Goal: Task Accomplishment & Management: Use online tool/utility

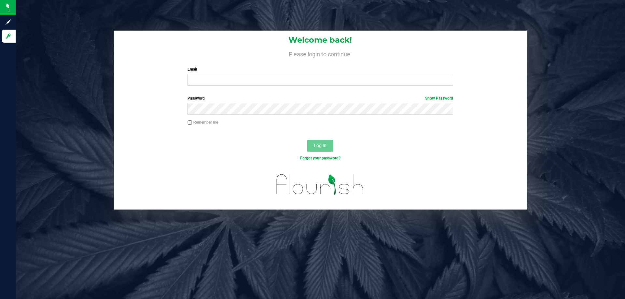
click at [237, 74] on div "Email Required Please format your email correctly." at bounding box center [320, 75] width 275 height 19
click at [234, 83] on input "Email" at bounding box center [319, 80] width 265 height 12
type input "[EMAIL_ADDRESS][DOMAIN_NAME]"
click at [307, 140] on button "Log In" at bounding box center [320, 146] width 26 height 12
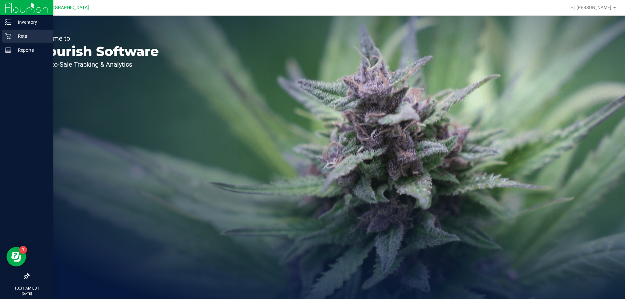
click at [16, 32] on div "Retail" at bounding box center [27, 36] width 51 height 13
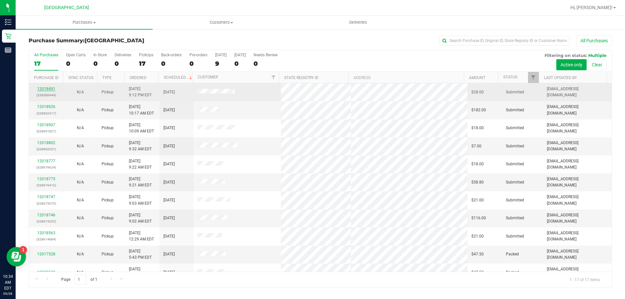
click at [49, 91] on link "12018491" at bounding box center [46, 89] width 18 height 5
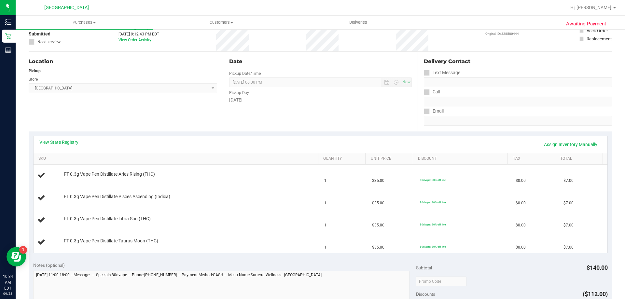
scroll to position [80, 0]
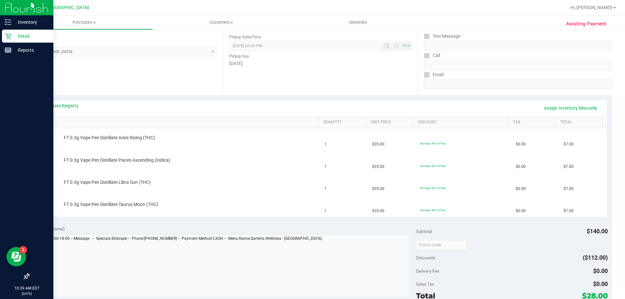
click at [10, 37] on icon at bounding box center [8, 36] width 6 height 6
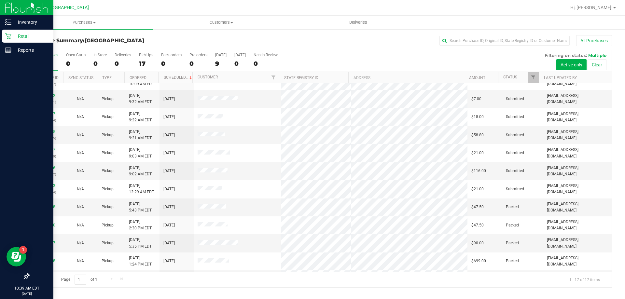
scroll to position [48, 0]
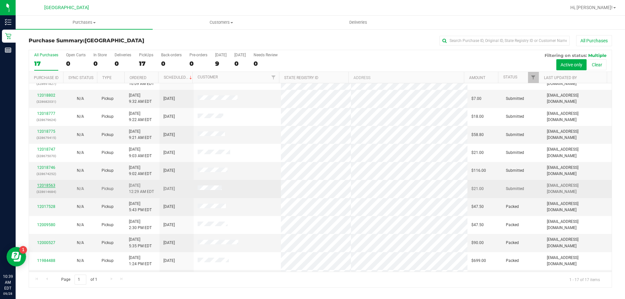
click at [53, 186] on link "12018563" at bounding box center [46, 185] width 18 height 5
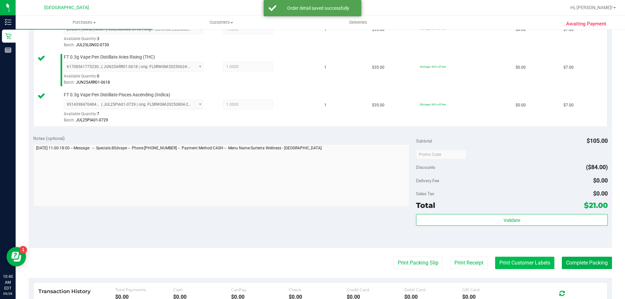
scroll to position [195, 0]
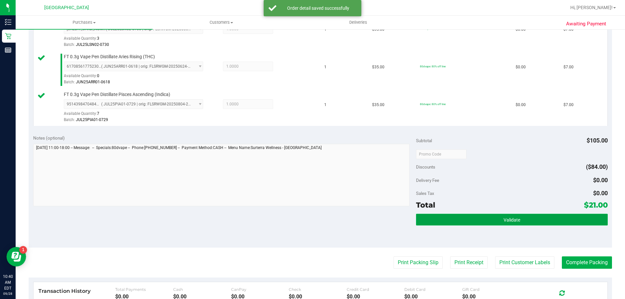
click at [510, 225] on button "Validate" at bounding box center [511, 220] width 191 height 12
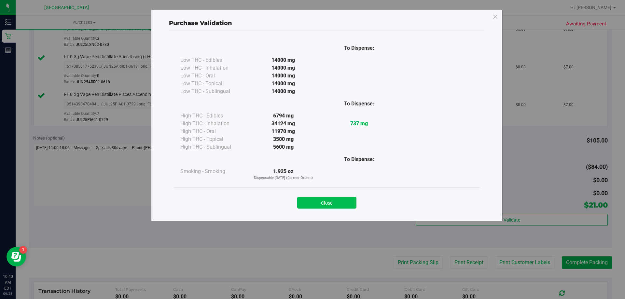
click at [337, 205] on button "Close" at bounding box center [326, 203] width 59 height 12
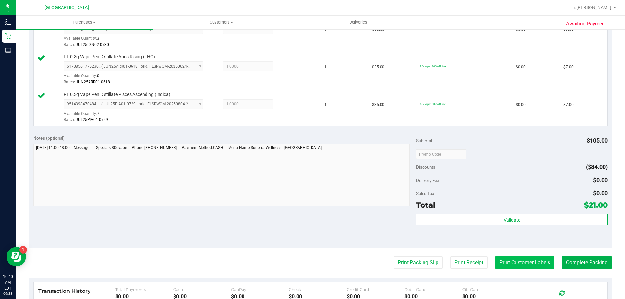
click at [510, 262] on button "Print Customer Labels" at bounding box center [524, 262] width 59 height 12
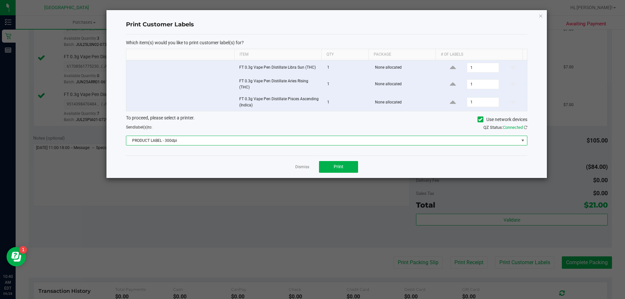
click at [522, 142] on span at bounding box center [522, 140] width 5 height 5
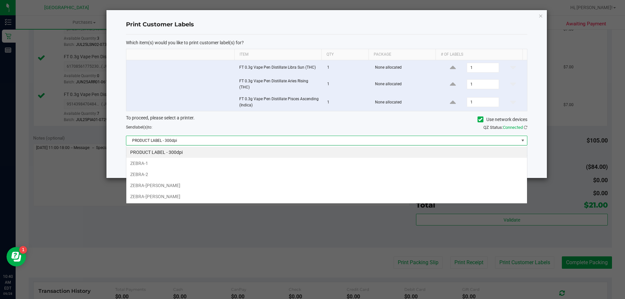
scroll to position [10, 401]
click at [210, 188] on li "ZEBRA-[PERSON_NAME]" at bounding box center [326, 185] width 401 height 11
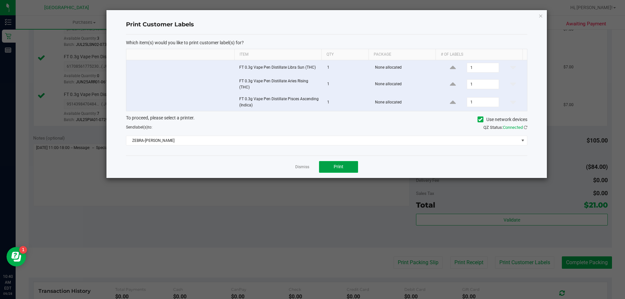
click at [332, 166] on button "Print" at bounding box center [338, 167] width 39 height 12
click at [540, 14] on icon "button" at bounding box center [540, 16] width 5 height 8
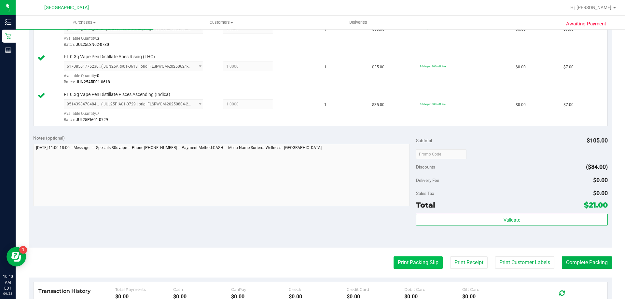
click at [422, 259] on button "Print Packing Slip" at bounding box center [417, 262] width 49 height 12
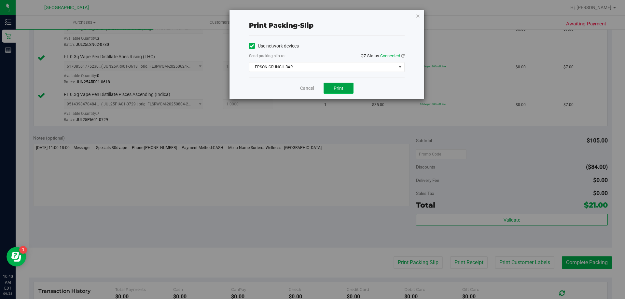
click at [335, 84] on button "Print" at bounding box center [339, 88] width 30 height 11
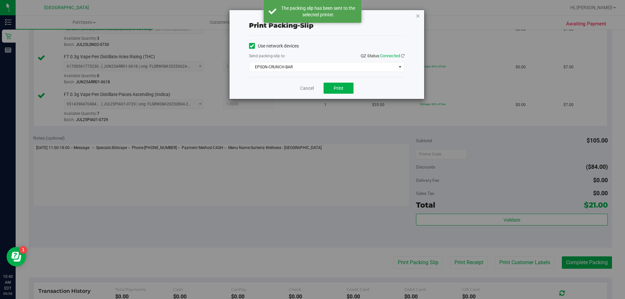
click at [419, 15] on icon "button" at bounding box center [418, 16] width 5 height 8
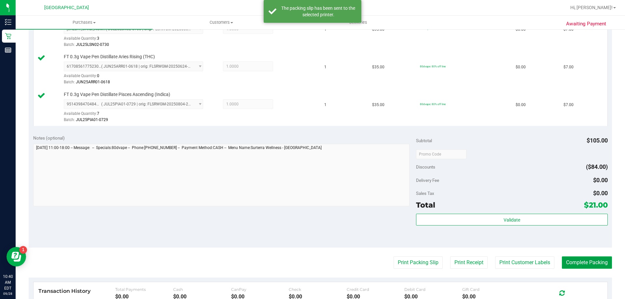
click at [570, 267] on button "Complete Packing" at bounding box center [587, 262] width 50 height 12
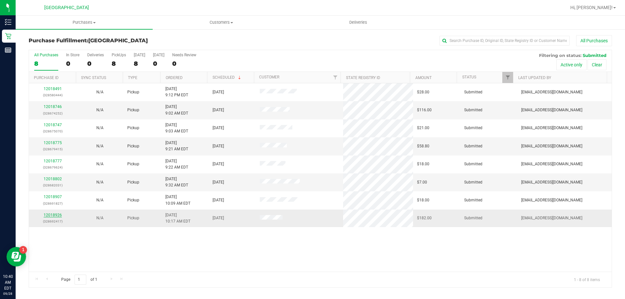
click at [52, 215] on link "12018926" at bounding box center [53, 215] width 18 height 5
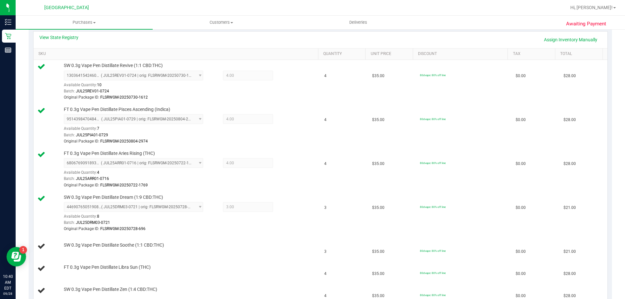
scroll to position [151, 0]
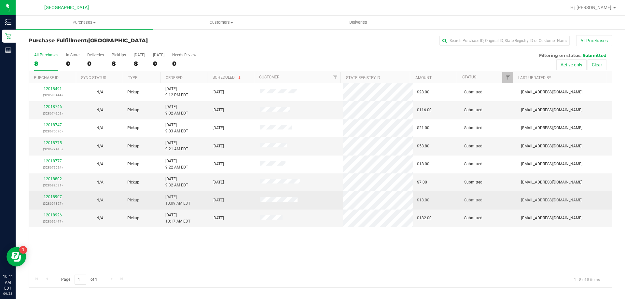
click at [57, 197] on link "12018907" at bounding box center [53, 197] width 18 height 5
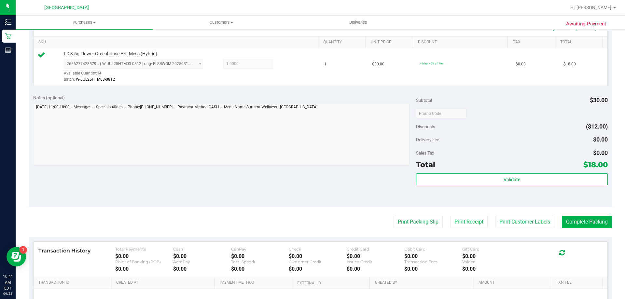
scroll to position [163, 0]
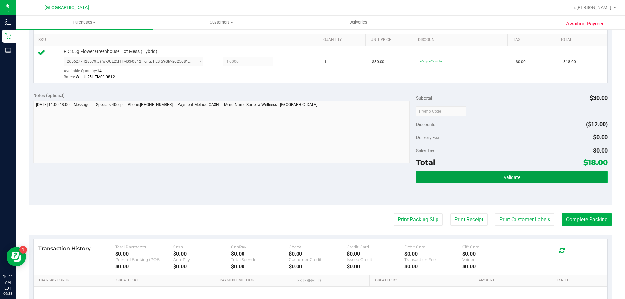
click at [514, 181] on button "Validate" at bounding box center [511, 177] width 191 height 12
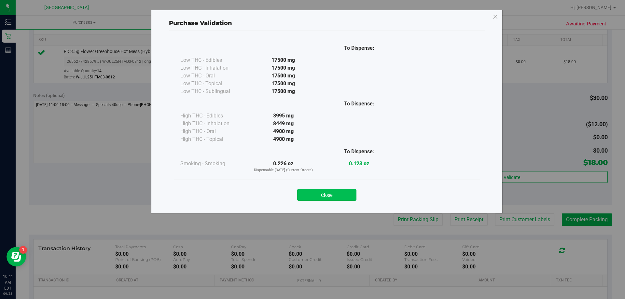
click at [336, 195] on button "Close" at bounding box center [326, 195] width 59 height 12
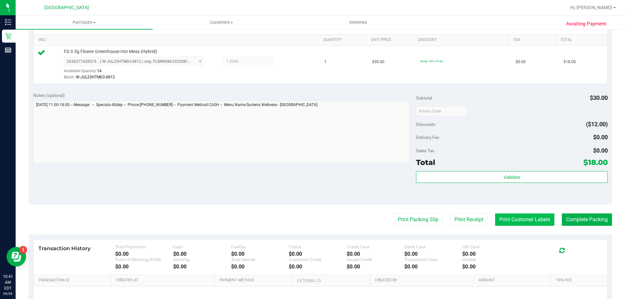
click at [518, 219] on button "Print Customer Labels" at bounding box center [524, 220] width 59 height 12
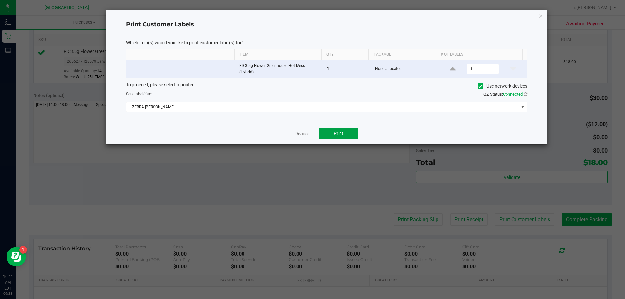
click at [333, 134] on button "Print" at bounding box center [338, 134] width 39 height 12
click at [544, 15] on div "Print Customer Labels Which item(s) would you like to print customer label(s) f…" at bounding box center [326, 77] width 440 height 134
click at [541, 16] on icon "button" at bounding box center [540, 16] width 5 height 8
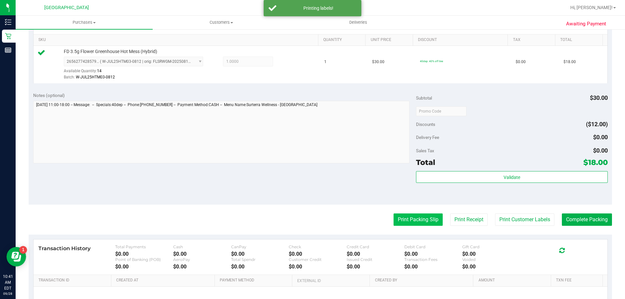
click at [412, 218] on button "Print Packing Slip" at bounding box center [417, 220] width 49 height 12
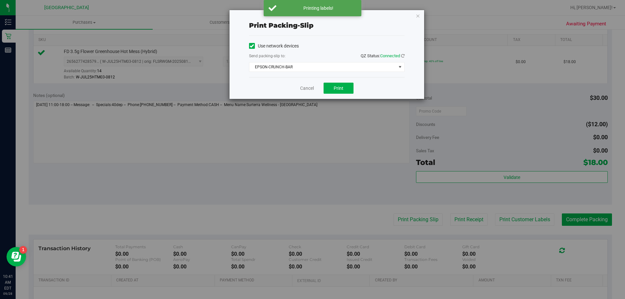
click at [354, 92] on div "Cancel Print" at bounding box center [327, 88] width 156 height 22
click at [351, 92] on button "Print" at bounding box center [339, 88] width 30 height 11
click at [417, 16] on icon "button" at bounding box center [418, 16] width 5 height 8
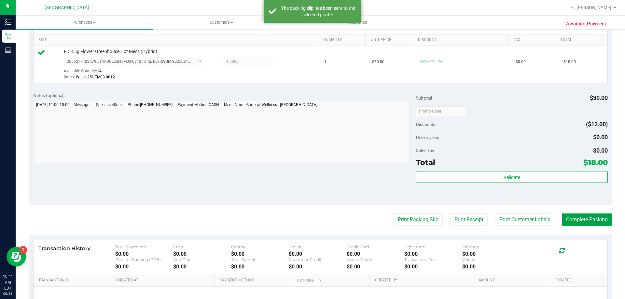
click at [584, 219] on button "Complete Packing" at bounding box center [587, 220] width 50 height 12
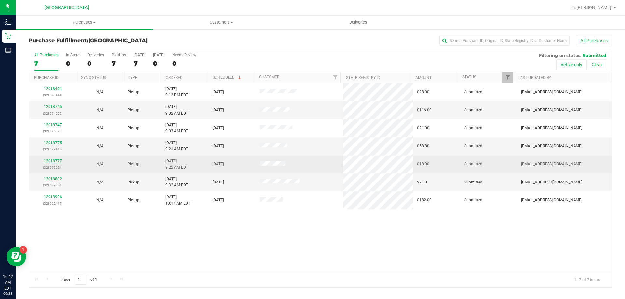
click at [53, 161] on link "12018777" at bounding box center [53, 161] width 18 height 5
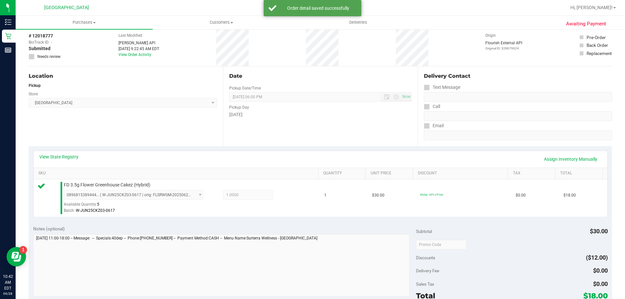
scroll to position [130, 0]
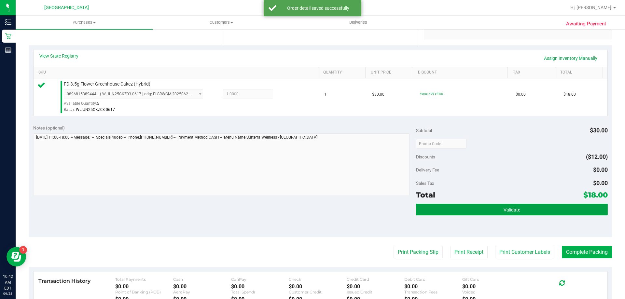
click at [504, 212] on span "Validate" at bounding box center [512, 209] width 17 height 5
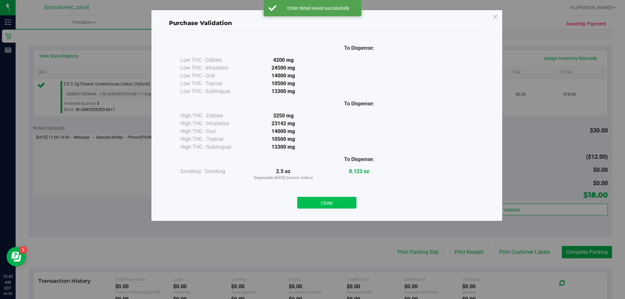
click at [324, 204] on button "Close" at bounding box center [326, 203] width 59 height 12
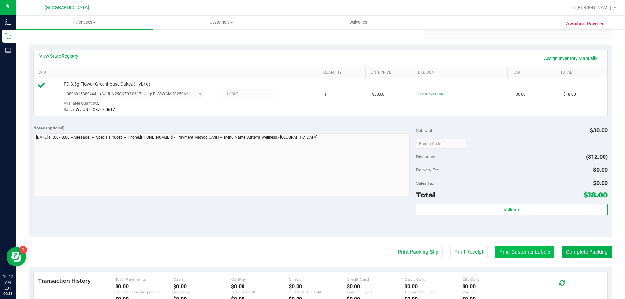
click at [506, 251] on button "Print Customer Labels" at bounding box center [524, 252] width 59 height 12
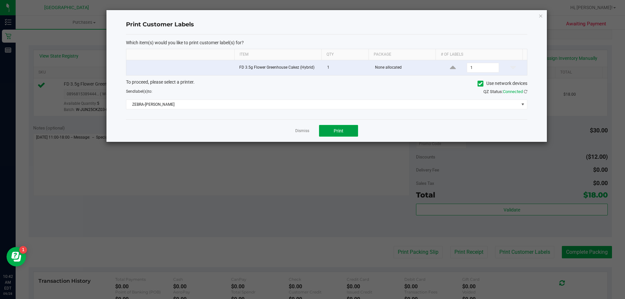
click at [328, 131] on button "Print" at bounding box center [338, 131] width 39 height 12
click at [541, 16] on icon "button" at bounding box center [540, 16] width 5 height 8
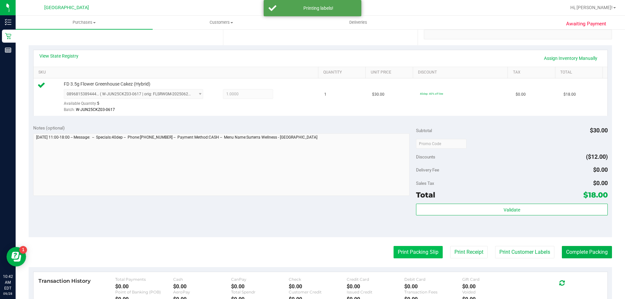
click at [418, 251] on button "Print Packing Slip" at bounding box center [417, 252] width 49 height 12
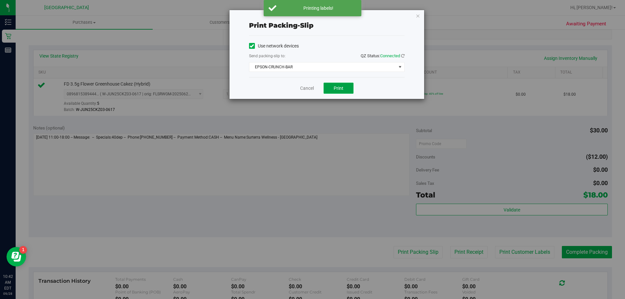
click at [336, 91] on button "Print" at bounding box center [339, 88] width 30 height 11
click at [418, 17] on icon "button" at bounding box center [418, 16] width 5 height 8
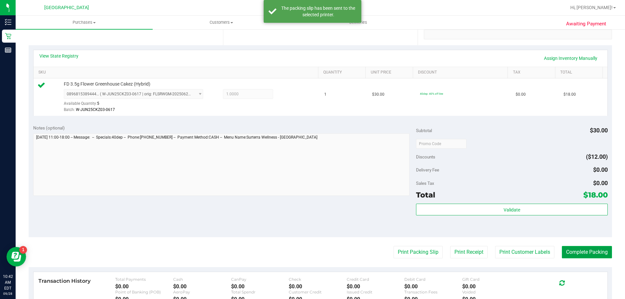
click at [562, 251] on button "Complete Packing" at bounding box center [587, 252] width 50 height 12
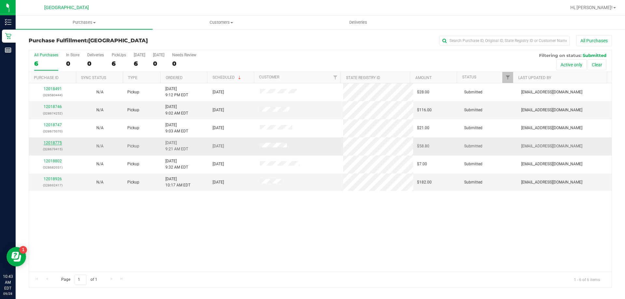
click at [56, 142] on link "12018775" at bounding box center [53, 143] width 18 height 5
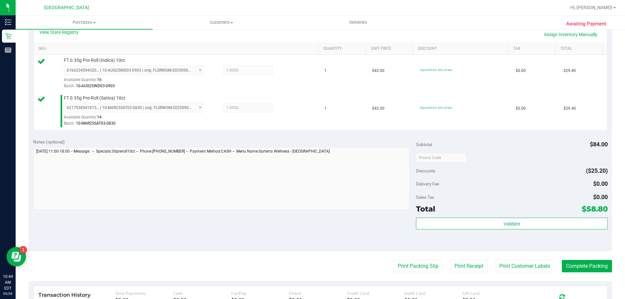
scroll to position [163, 0]
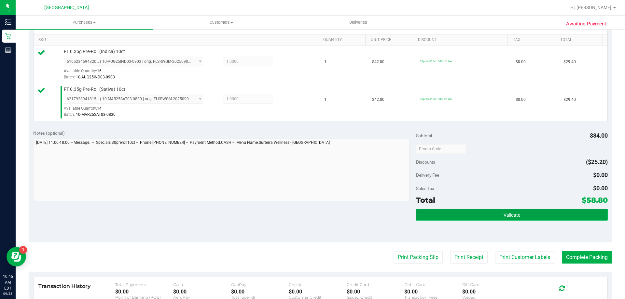
click at [527, 220] on button "Validate" at bounding box center [511, 215] width 191 height 12
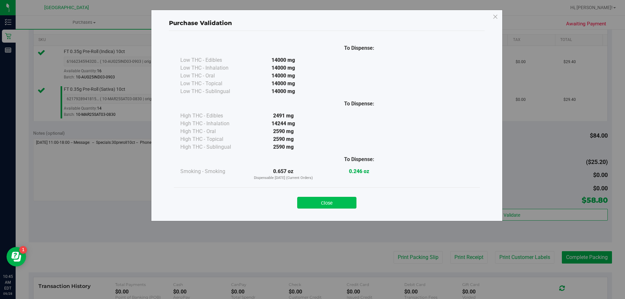
click at [333, 200] on button "Close" at bounding box center [326, 203] width 59 height 12
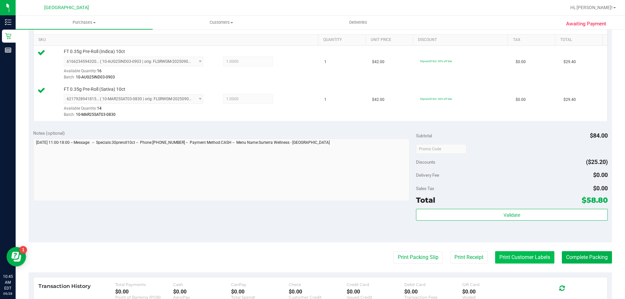
click at [511, 256] on button "Print Customer Labels" at bounding box center [524, 257] width 59 height 12
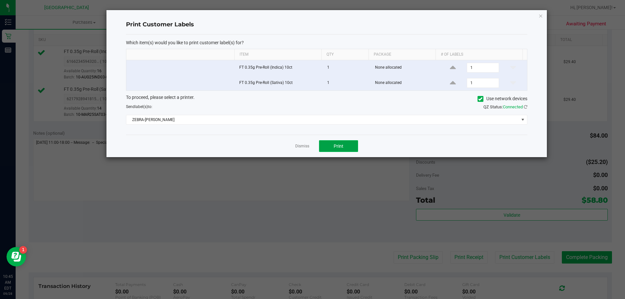
click at [335, 147] on span "Print" at bounding box center [339, 146] width 10 height 5
click at [541, 15] on icon "button" at bounding box center [540, 16] width 5 height 8
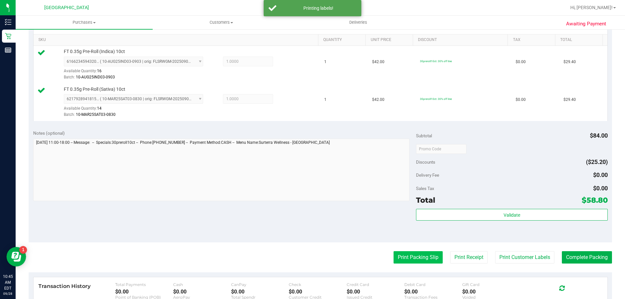
click at [411, 255] on button "Print Packing Slip" at bounding box center [417, 257] width 49 height 12
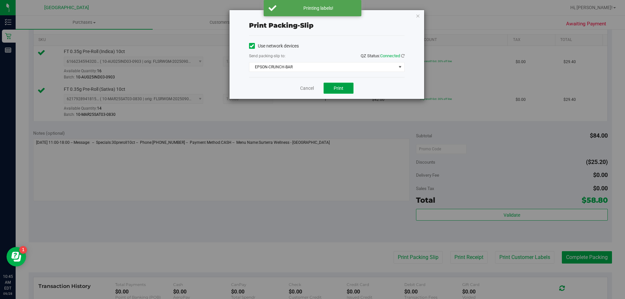
click at [340, 86] on span "Print" at bounding box center [339, 88] width 10 height 5
click at [418, 15] on icon "button" at bounding box center [418, 16] width 5 height 8
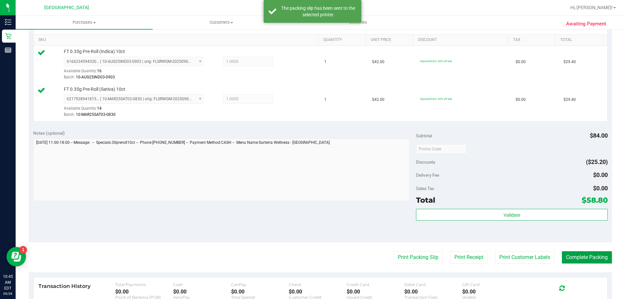
click at [565, 258] on button "Complete Packing" at bounding box center [587, 257] width 50 height 12
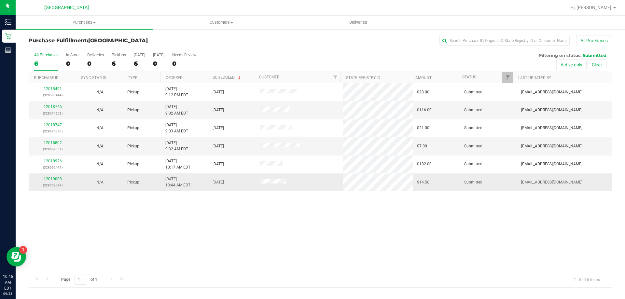
click at [51, 179] on link "12019008" at bounding box center [53, 179] width 18 height 5
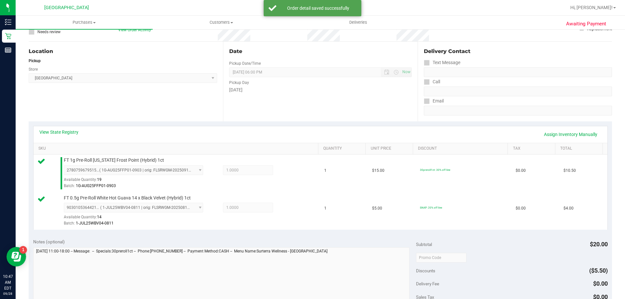
scroll to position [130, 0]
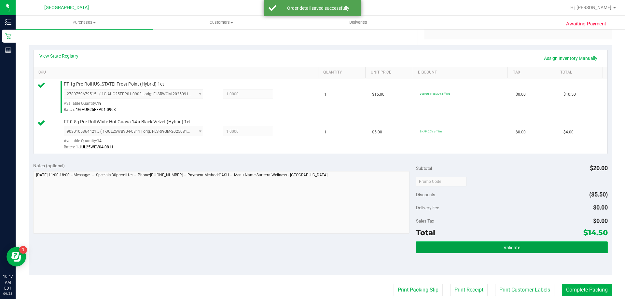
click at [492, 245] on button "Validate" at bounding box center [511, 248] width 191 height 12
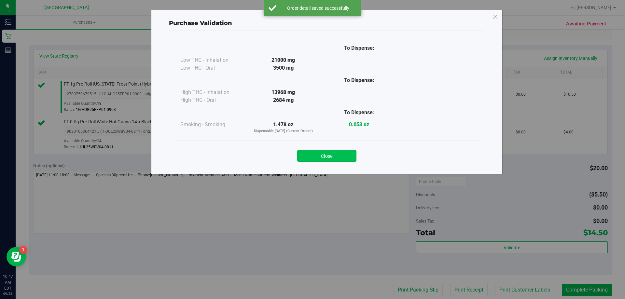
click at [317, 154] on button "Close" at bounding box center [326, 156] width 59 height 12
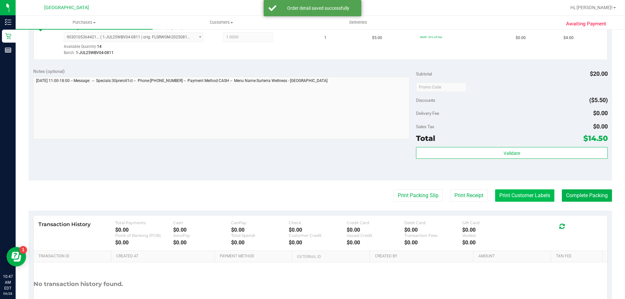
scroll to position [228, 0]
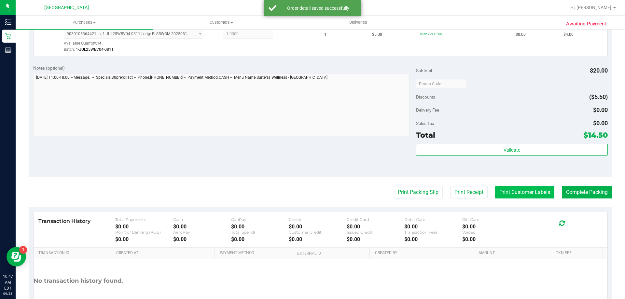
click at [520, 191] on button "Print Customer Labels" at bounding box center [524, 192] width 59 height 12
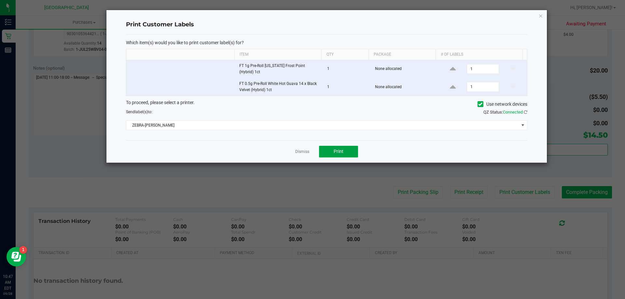
click at [344, 152] on button "Print" at bounding box center [338, 152] width 39 height 12
click at [544, 15] on div "Print Customer Labels Which item(s) would you like to print customer label(s) f…" at bounding box center [326, 86] width 440 height 153
click at [543, 16] on div "Print Customer Labels Which item(s) would you like to print customer label(s) f…" at bounding box center [326, 86] width 440 height 153
click at [542, 16] on icon "button" at bounding box center [540, 16] width 5 height 8
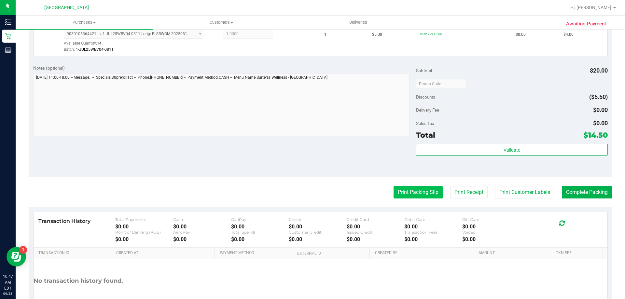
click at [425, 194] on button "Print Packing Slip" at bounding box center [417, 192] width 49 height 12
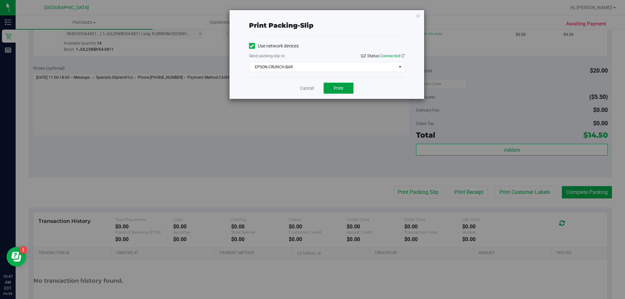
click at [335, 90] on span "Print" at bounding box center [339, 88] width 10 height 5
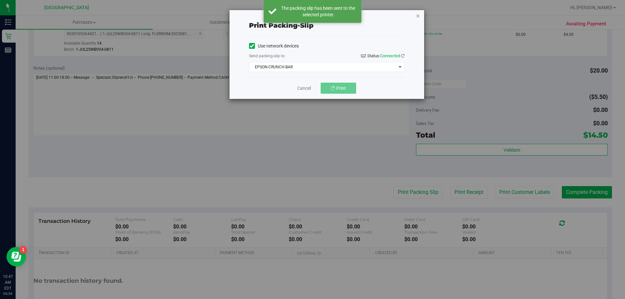
click at [420, 16] on icon "button" at bounding box center [418, 16] width 5 height 8
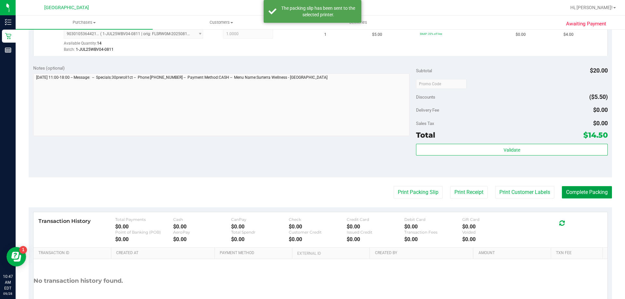
click at [581, 187] on button "Complete Packing" at bounding box center [587, 192] width 50 height 12
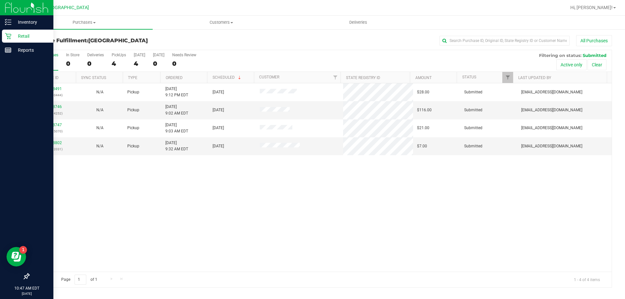
click at [7, 38] on icon at bounding box center [8, 36] width 7 height 7
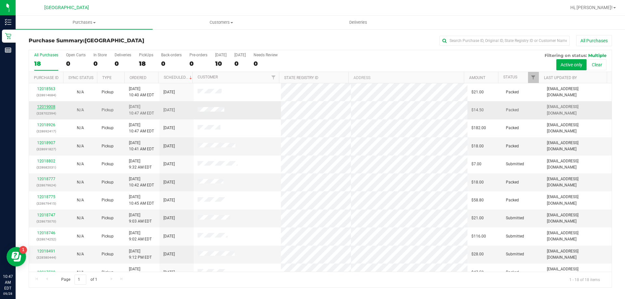
click at [50, 106] on link "12019008" at bounding box center [46, 106] width 18 height 5
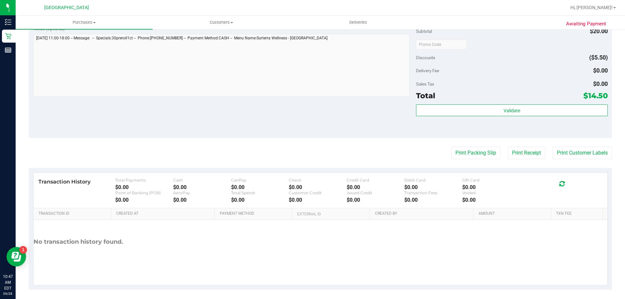
scroll to position [262, 0]
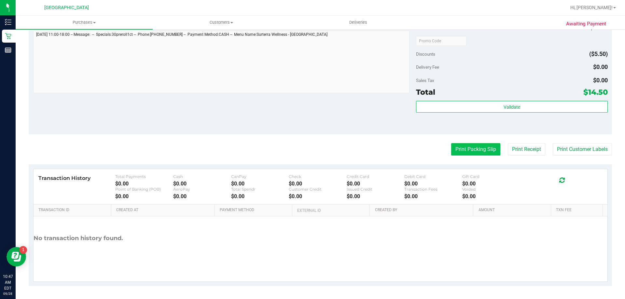
click at [466, 147] on button "Print Packing Slip" at bounding box center [475, 149] width 49 height 12
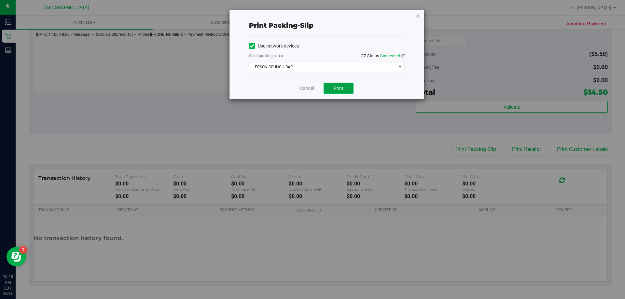
click at [336, 90] on span "Print" at bounding box center [339, 88] width 10 height 5
click at [418, 15] on icon "button" at bounding box center [418, 16] width 5 height 8
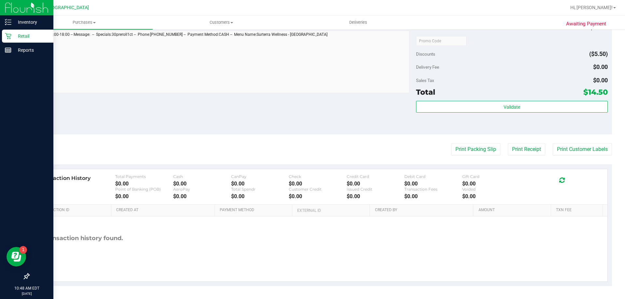
click at [9, 37] on icon at bounding box center [8, 36] width 6 height 6
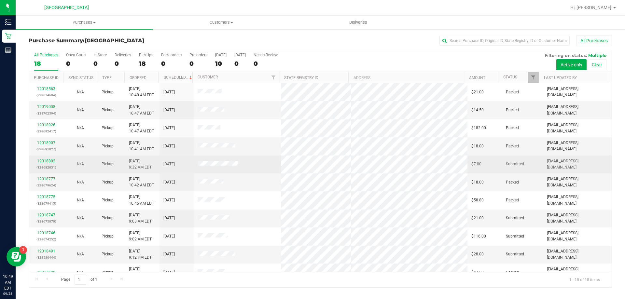
click at [62, 163] on td "12018802 (328682031)" at bounding box center [46, 165] width 34 height 18
click at [50, 162] on link "12018802" at bounding box center [46, 161] width 18 height 5
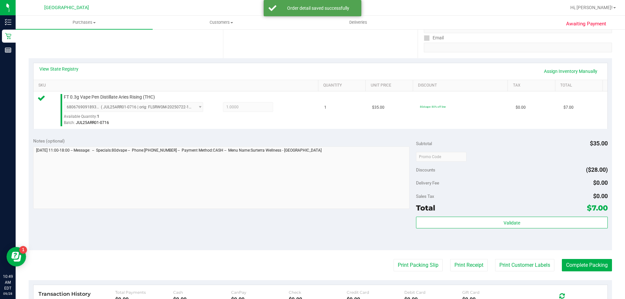
scroll to position [163, 0]
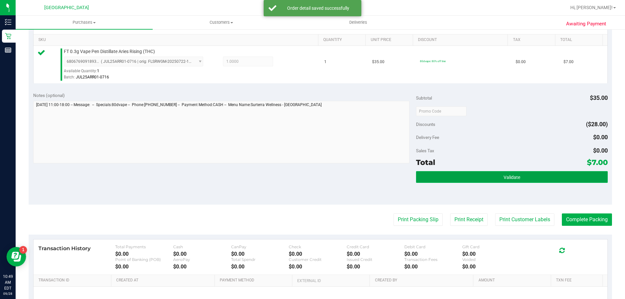
click at [527, 176] on button "Validate" at bounding box center [511, 177] width 191 height 12
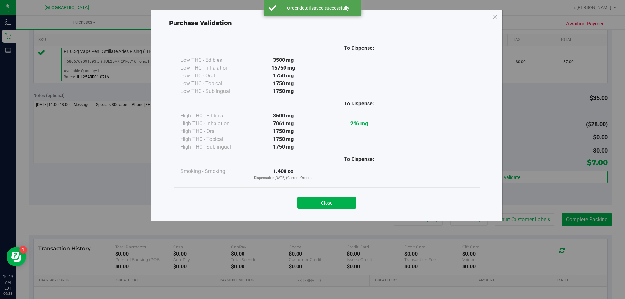
click at [308, 194] on div "Close" at bounding box center [327, 201] width 296 height 16
click at [314, 206] on button "Close" at bounding box center [326, 203] width 59 height 12
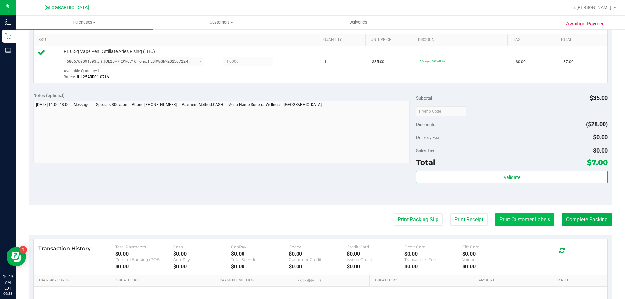
click at [504, 215] on button "Print Customer Labels" at bounding box center [524, 220] width 59 height 12
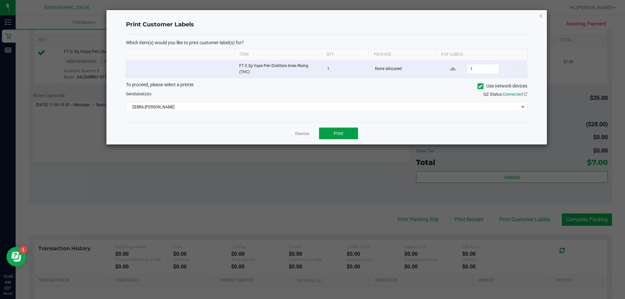
click at [340, 139] on button "Print" at bounding box center [338, 134] width 39 height 12
click at [541, 16] on icon "button" at bounding box center [540, 16] width 5 height 8
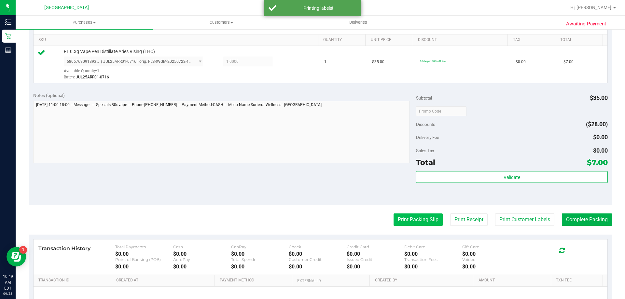
click at [393, 226] on button "Print Packing Slip" at bounding box center [417, 220] width 49 height 12
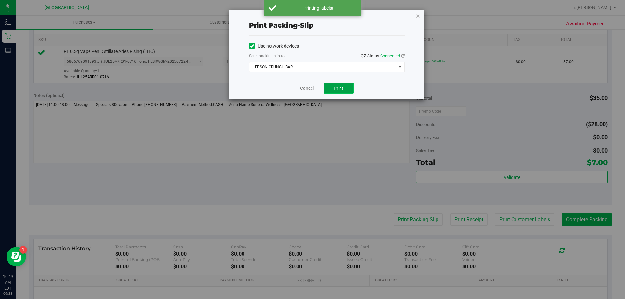
click at [331, 88] on button "Print" at bounding box center [339, 88] width 30 height 11
click at [418, 16] on icon "button" at bounding box center [418, 16] width 5 height 8
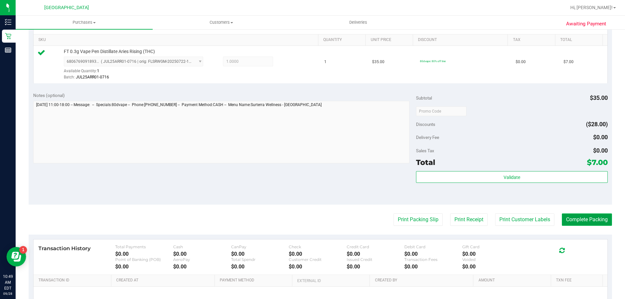
click at [580, 221] on button "Complete Packing" at bounding box center [587, 220] width 50 height 12
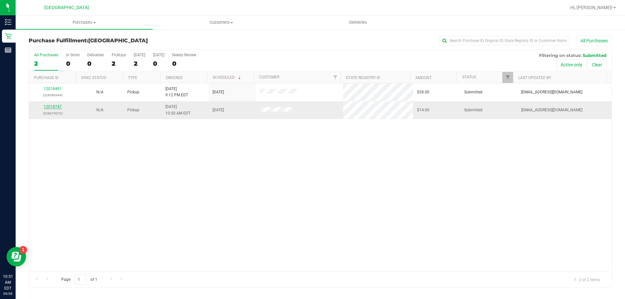
click at [55, 107] on link "12018747" at bounding box center [53, 106] width 18 height 5
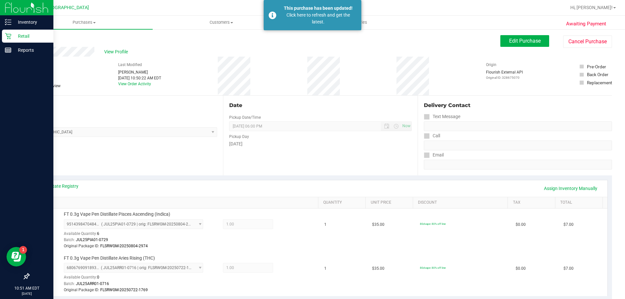
click at [5, 37] on icon at bounding box center [8, 36] width 7 height 7
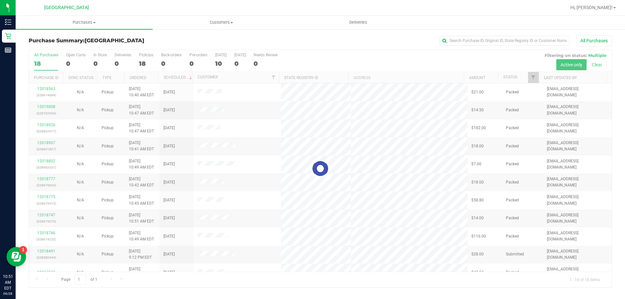
click at [144, 58] on div at bounding box center [320, 168] width 583 height 237
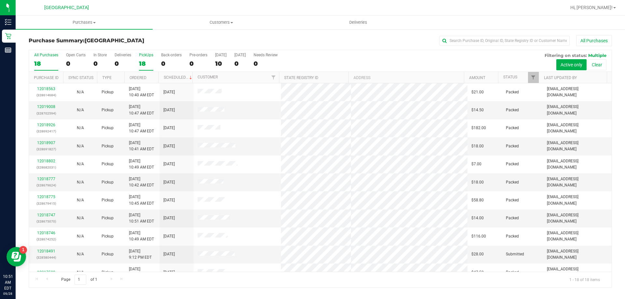
click at [146, 65] on div "18" at bounding box center [146, 63] width 14 height 7
click at [0, 0] on input "PickUps 18" at bounding box center [0, 0] width 0 height 0
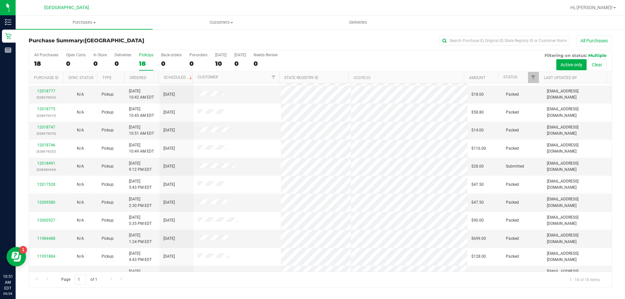
scroll to position [88, 0]
click at [43, 164] on link "12018491" at bounding box center [46, 163] width 18 height 5
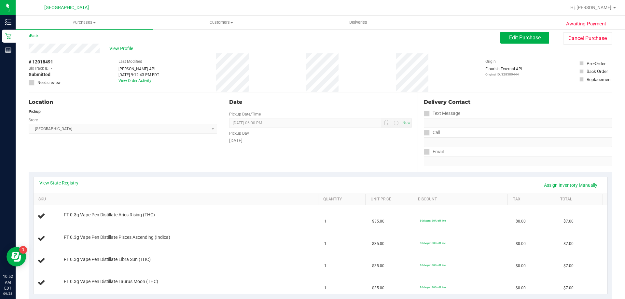
scroll to position [5, 0]
click at [524, 36] on span "Edit Purchase" at bounding box center [525, 36] width 32 height 6
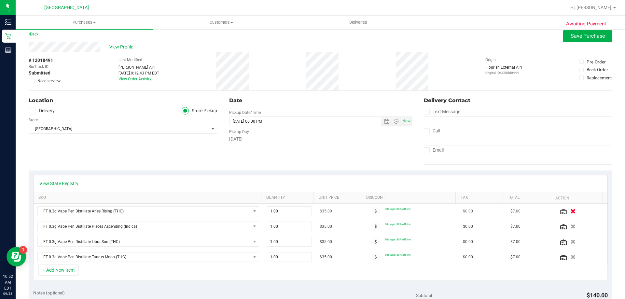
click at [570, 213] on icon "button" at bounding box center [573, 211] width 6 height 5
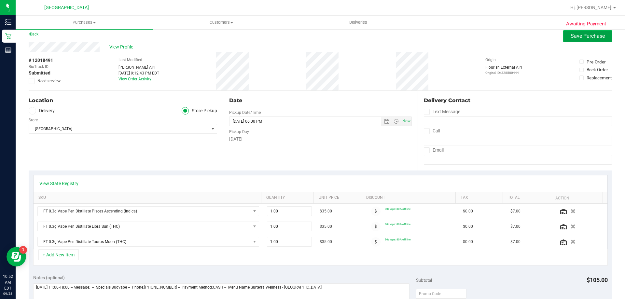
click at [586, 38] on span "Save Purchase" at bounding box center [588, 36] width 34 height 6
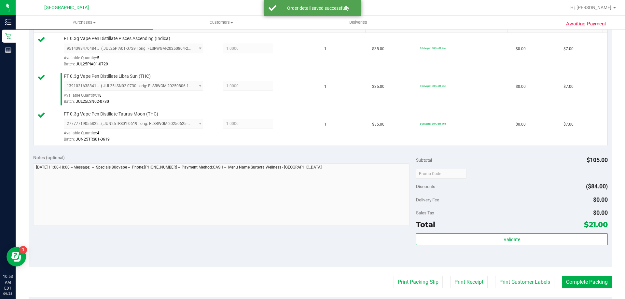
scroll to position [176, 0]
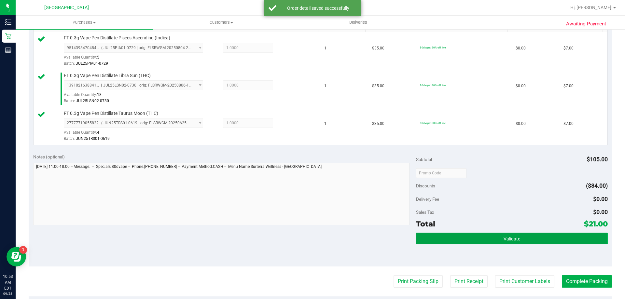
click at [489, 237] on button "Validate" at bounding box center [511, 239] width 191 height 12
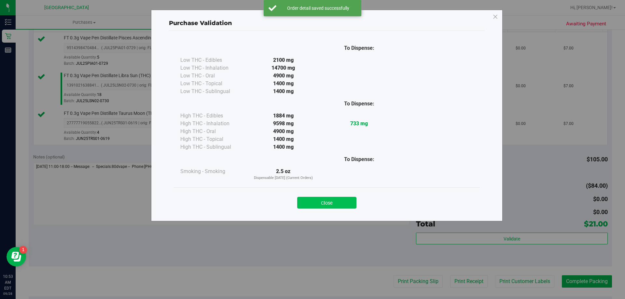
click at [336, 197] on button "Close" at bounding box center [326, 203] width 59 height 12
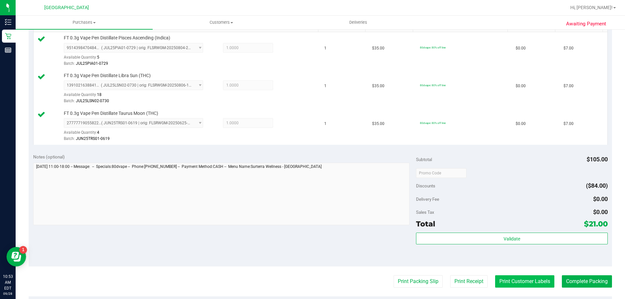
click at [532, 281] on button "Print Customer Labels" at bounding box center [524, 281] width 59 height 12
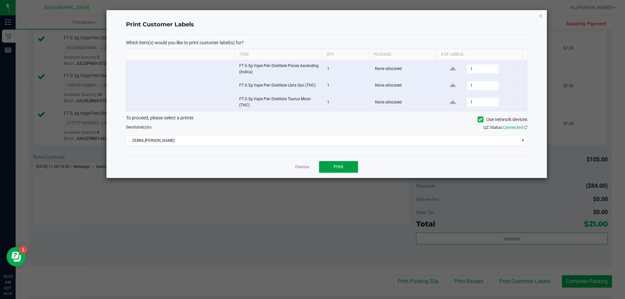
click at [342, 171] on button "Print" at bounding box center [338, 167] width 39 height 12
click at [540, 17] on icon "button" at bounding box center [540, 16] width 5 height 8
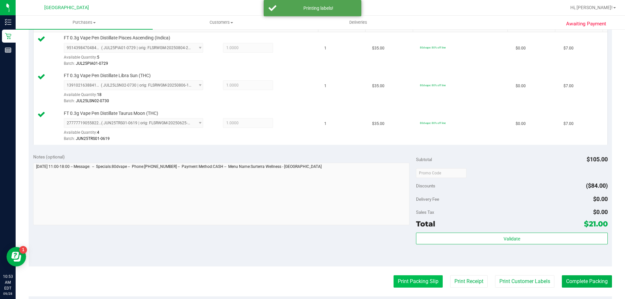
click at [424, 280] on button "Print Packing Slip" at bounding box center [417, 281] width 49 height 12
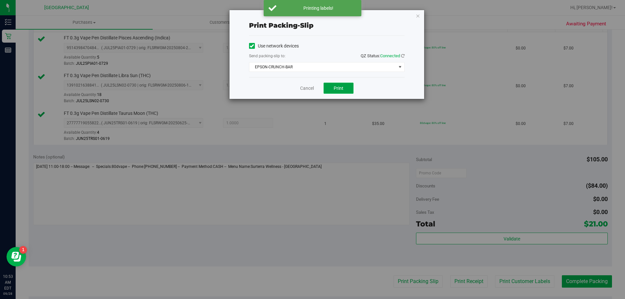
click at [330, 93] on button "Print" at bounding box center [339, 88] width 30 height 11
click at [419, 14] on icon "button" at bounding box center [418, 16] width 5 height 8
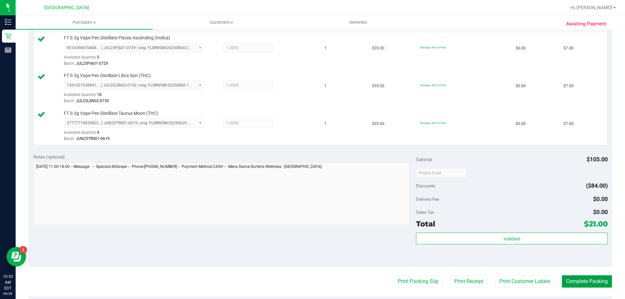
click at [583, 283] on button "Complete Packing" at bounding box center [587, 281] width 50 height 12
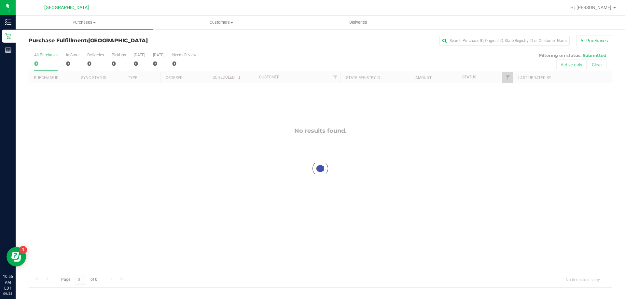
click at [599, 6] on span "Hi, [PERSON_NAME]!" at bounding box center [591, 7] width 42 height 5
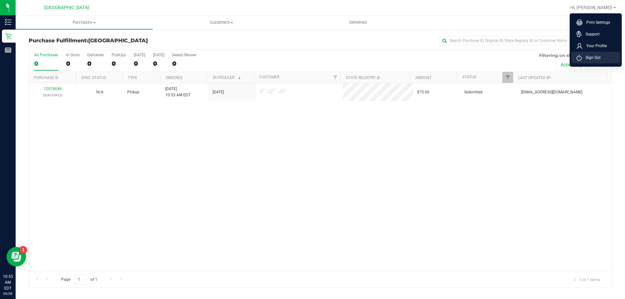
click at [603, 62] on li "Sign Out" at bounding box center [595, 58] width 49 height 12
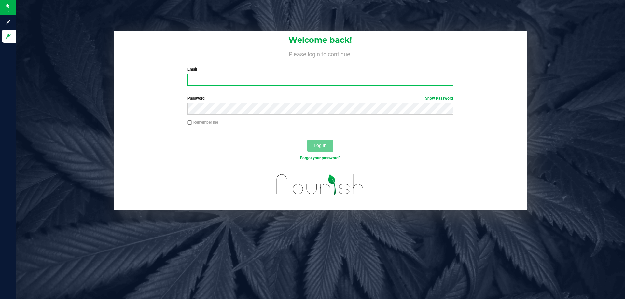
click at [250, 80] on input "Email" at bounding box center [319, 80] width 265 height 12
type input "[EMAIL_ADDRESS][DOMAIN_NAME]"
click at [307, 140] on button "Log In" at bounding box center [320, 146] width 26 height 12
